Goal: Check status: Check status

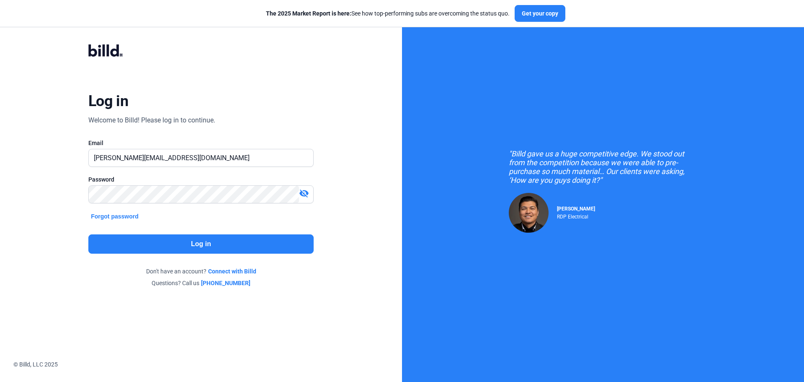
type input "[PERSON_NAME][EMAIL_ADDRESS][DOMAIN_NAME]"
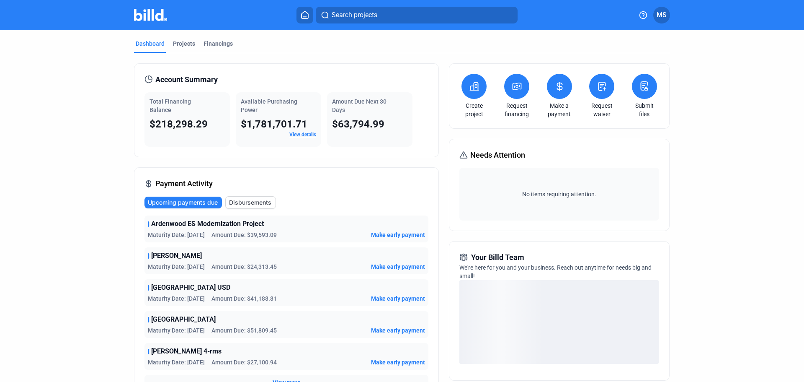
scroll to position [42, 0]
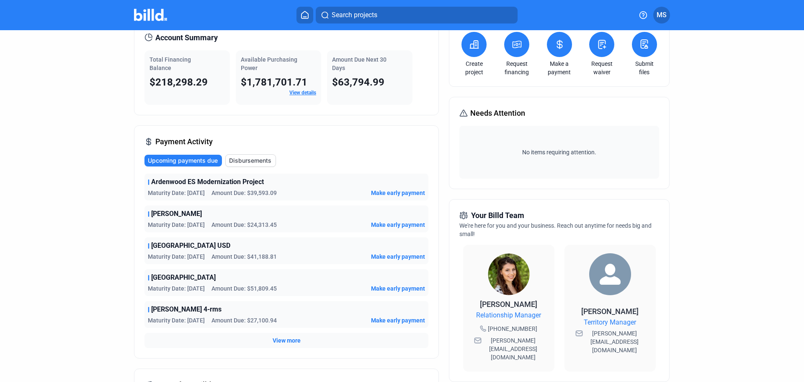
click at [279, 344] on span "View more" at bounding box center [287, 340] width 28 height 8
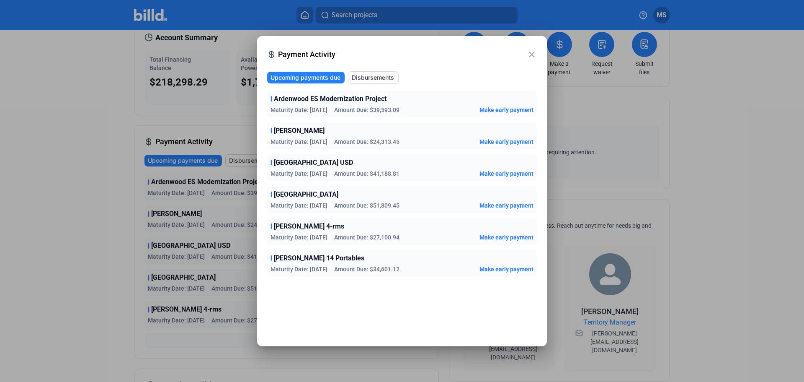
click at [326, 260] on span "[PERSON_NAME] 14 Portables" at bounding box center [319, 258] width 90 height 10
click at [328, 259] on span "[PERSON_NAME] 14 Portables" at bounding box center [319, 258] width 90 height 10
click at [274, 263] on div "[PERSON_NAME] 14 Portables Maturity Date: [DATE] Amount Due: $34,601.12 Make ea…" at bounding box center [402, 263] width 270 height 27
click at [370, 291] on div "Upcoming payments due Disbursements Ardenwood ES Modernization Project Maturity…" at bounding box center [402, 203] width 270 height 265
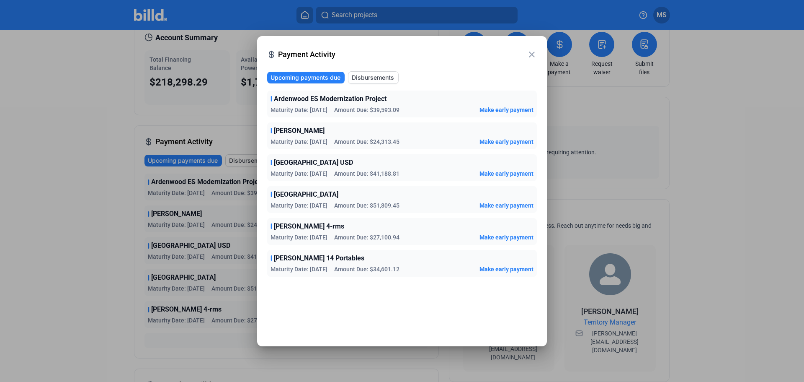
click at [370, 262] on div "[PERSON_NAME] 14 Portables" at bounding box center [402, 258] width 263 height 10
click at [523, 47] on div "Payment Activity" at bounding box center [402, 53] width 249 height 14
click at [531, 54] on mat-icon "close" at bounding box center [532, 54] width 10 height 10
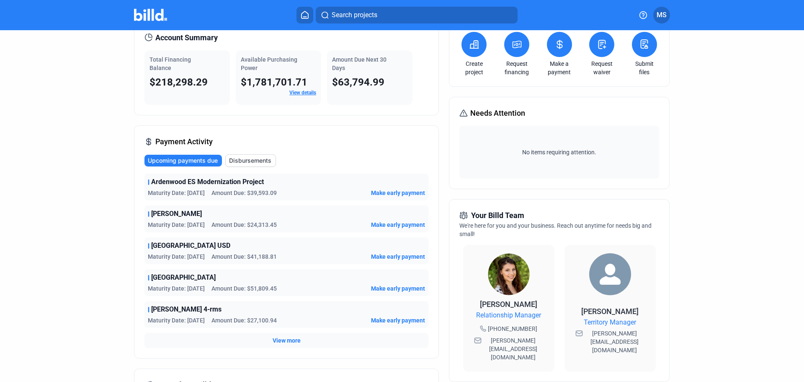
click at [279, 340] on span "View more" at bounding box center [287, 340] width 28 height 8
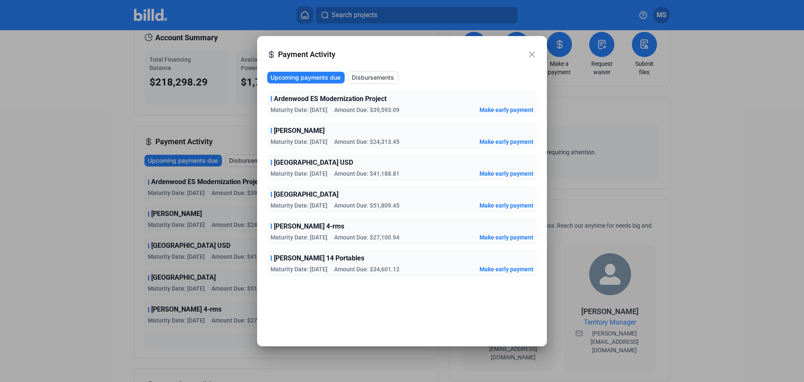
click at [370, 80] on span "Disbursements" at bounding box center [373, 77] width 42 height 8
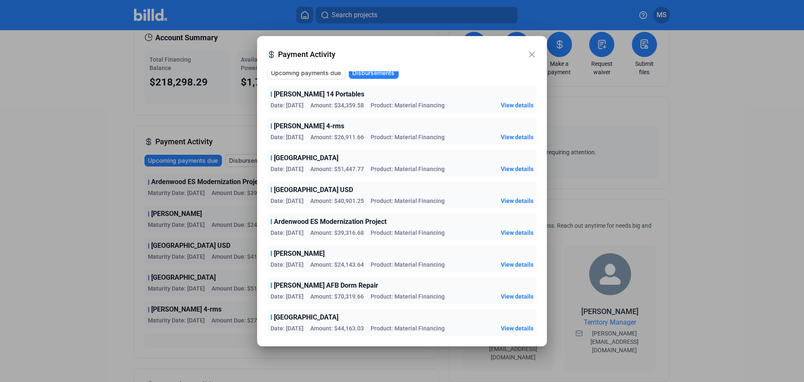
scroll to position [0, 0]
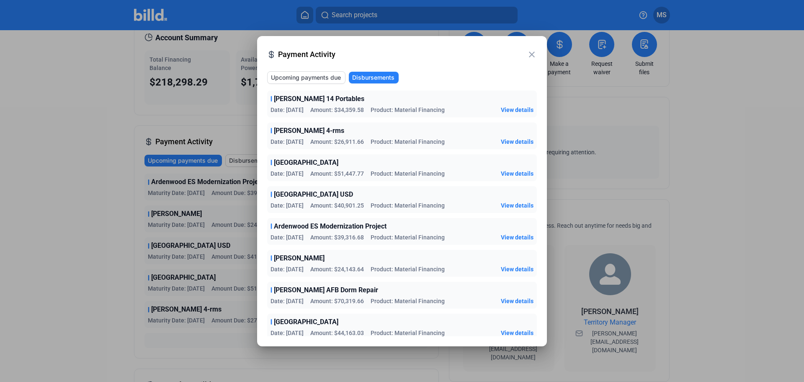
click at [519, 109] on span "View details" at bounding box center [517, 110] width 33 height 8
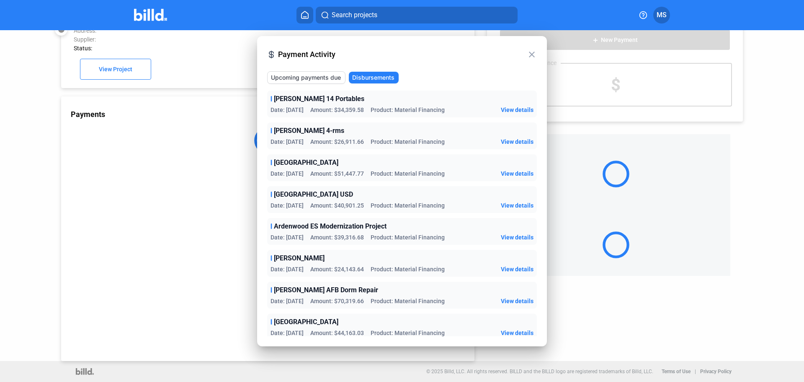
scroll to position [23, 0]
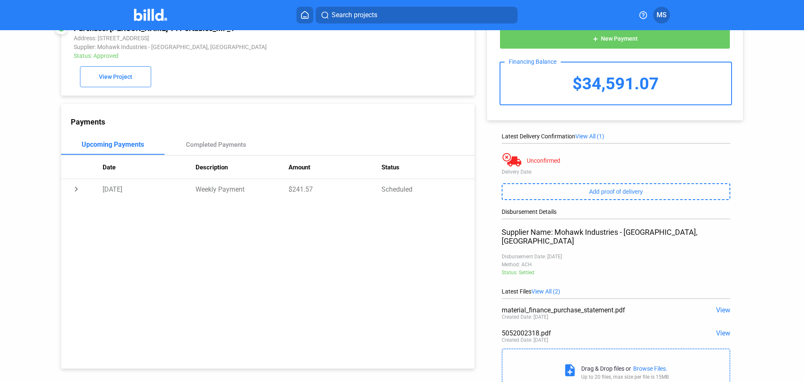
click at [716, 306] on span "View" at bounding box center [723, 310] width 14 height 8
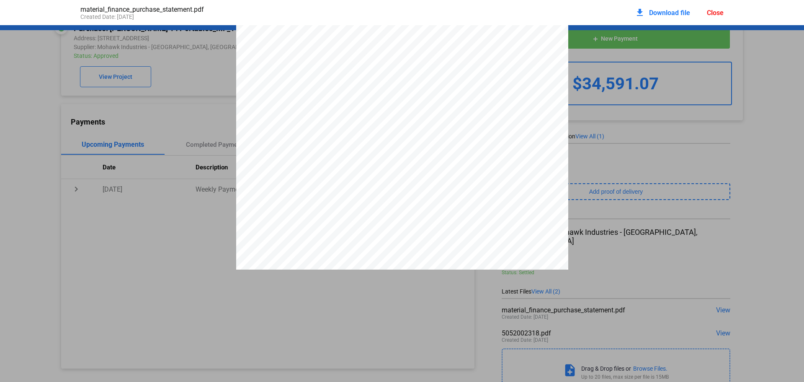
scroll to position [0, 0]
drag, startPoint x: 221, startPoint y: 256, endPoint x: 211, endPoint y: 256, distance: 10.1
click at [716, 10] on div "Close" at bounding box center [715, 13] width 17 height 8
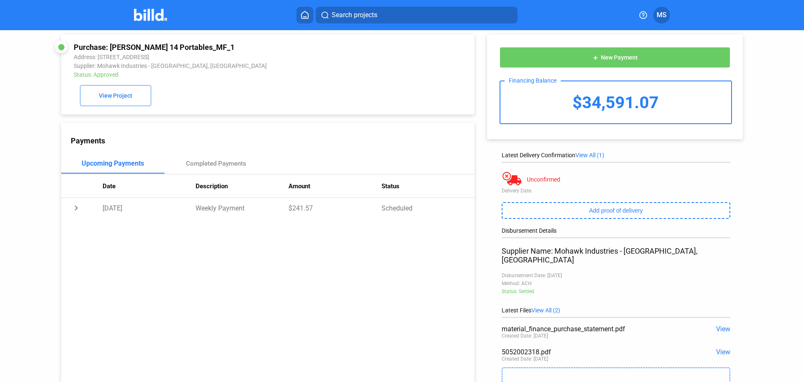
scroll to position [0, 0]
